Goal: Find specific page/section: Find specific page/section

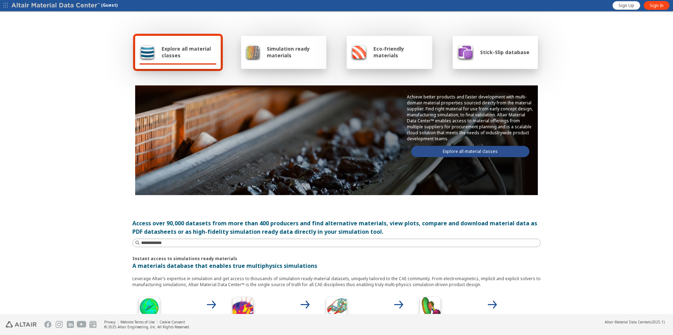
click at [493, 54] on span "Stick-Slip database" at bounding box center [504, 52] width 49 height 7
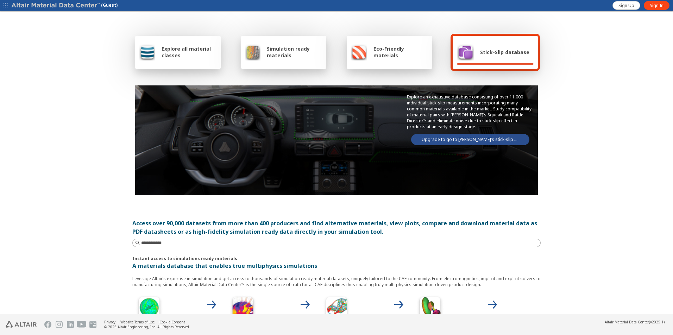
click at [463, 139] on link "Upgrade to go to Altair’s stick-slip database" at bounding box center [470, 139] width 118 height 11
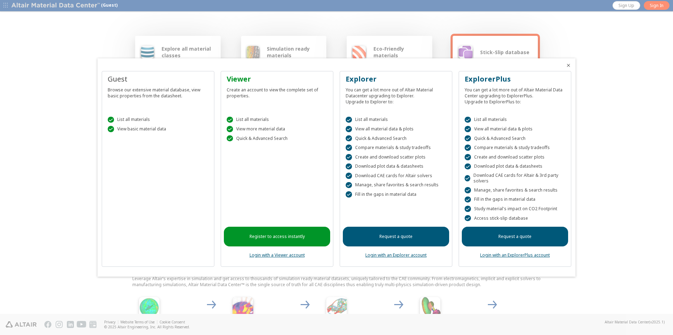
click at [515, 256] on link "Login with an ExplorerPlus account" at bounding box center [515, 255] width 70 height 6
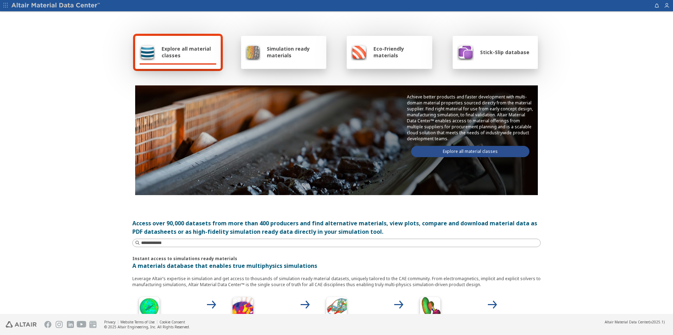
click at [496, 59] on div "Stick-Slip database" at bounding box center [493, 52] width 72 height 17
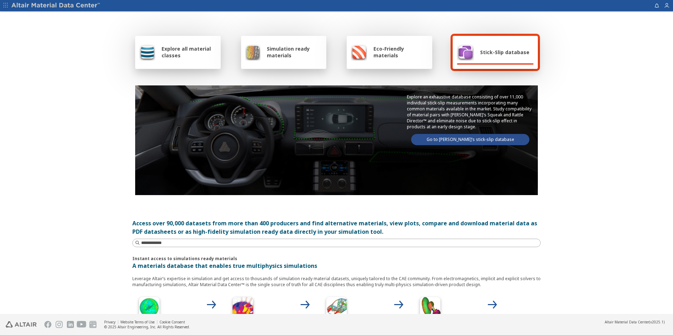
click at [458, 139] on link "Go to [PERSON_NAME]’s stick-slip database" at bounding box center [470, 139] width 118 height 11
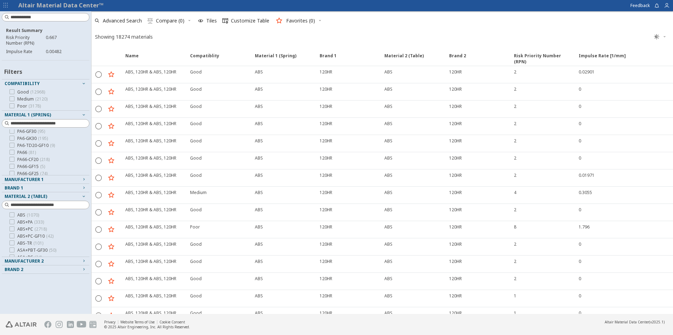
scroll to position [106, 0]
click at [667, 7] on icon "button" at bounding box center [667, 6] width 6 height 6
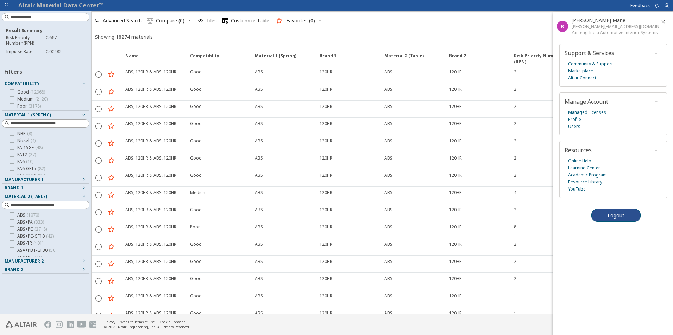
click at [557, 28] on div "K" at bounding box center [562, 26] width 11 height 11
